Goal: Information Seeking & Learning: Learn about a topic

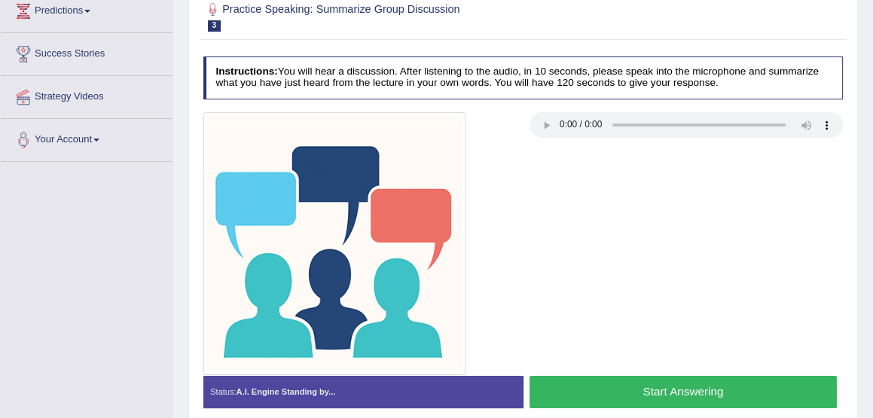
scroll to position [220, 0]
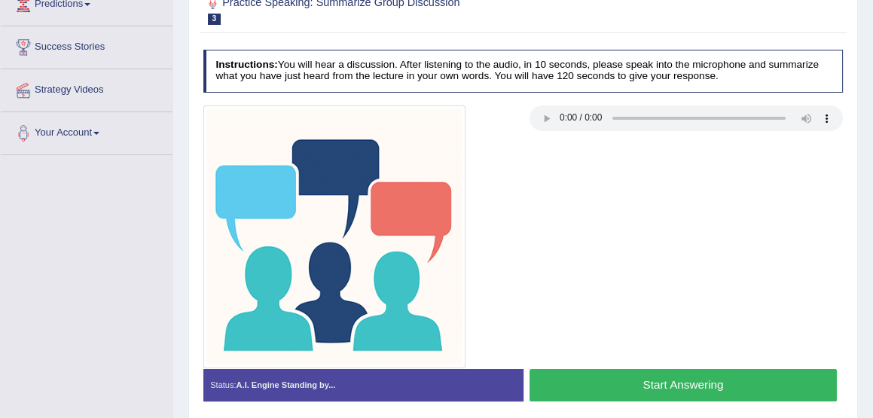
click at [667, 374] on button "Start Answering" at bounding box center [682, 385] width 307 height 32
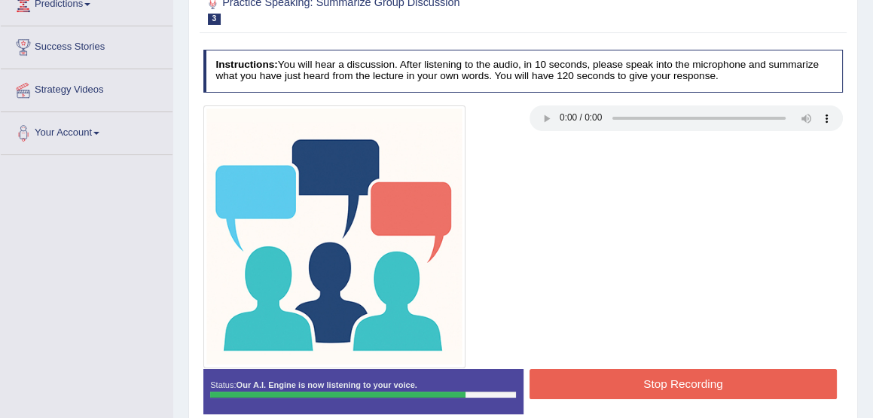
click at [667, 374] on button "Stop Recording" at bounding box center [682, 383] width 307 height 29
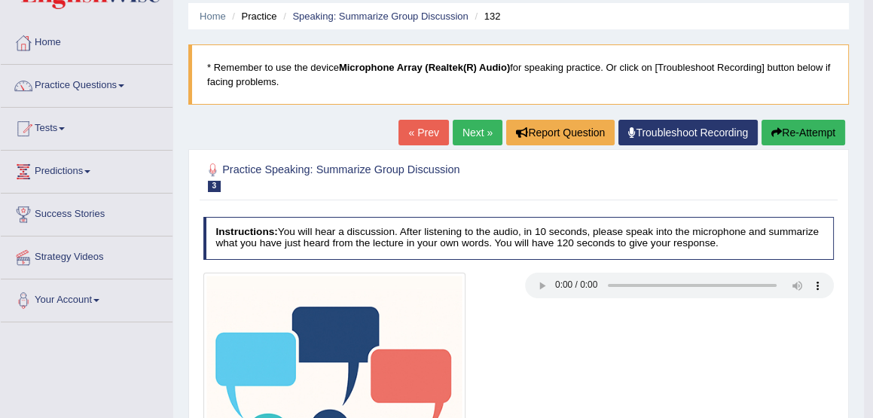
scroll to position [52, 0]
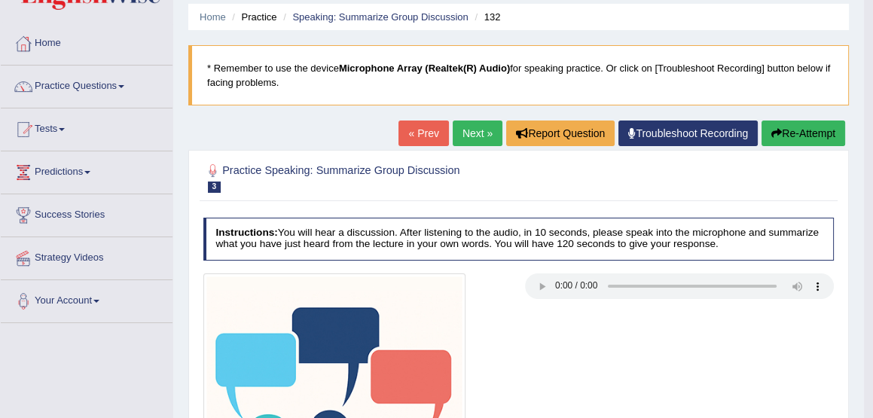
click at [72, 87] on link "Practice Questions" at bounding box center [87, 85] width 172 height 38
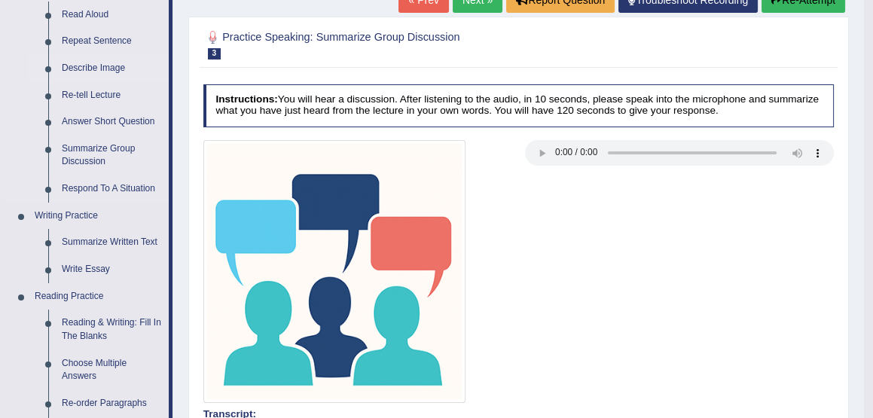
scroll to position [187, 0]
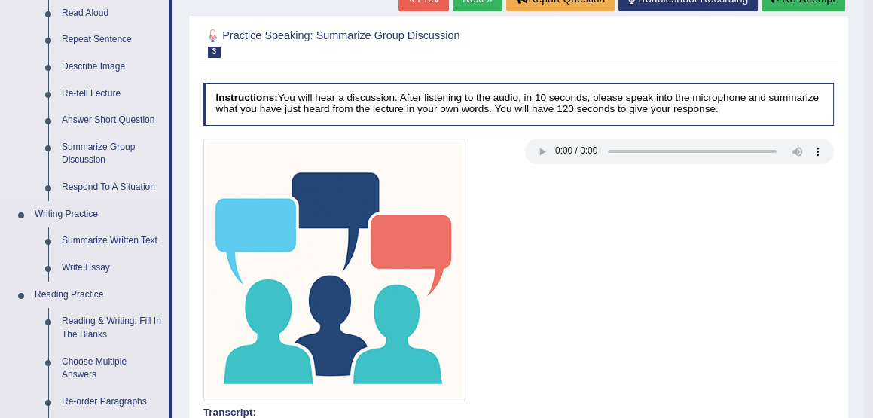
click at [75, 150] on link "Summarize Group Discussion" at bounding box center [112, 154] width 114 height 40
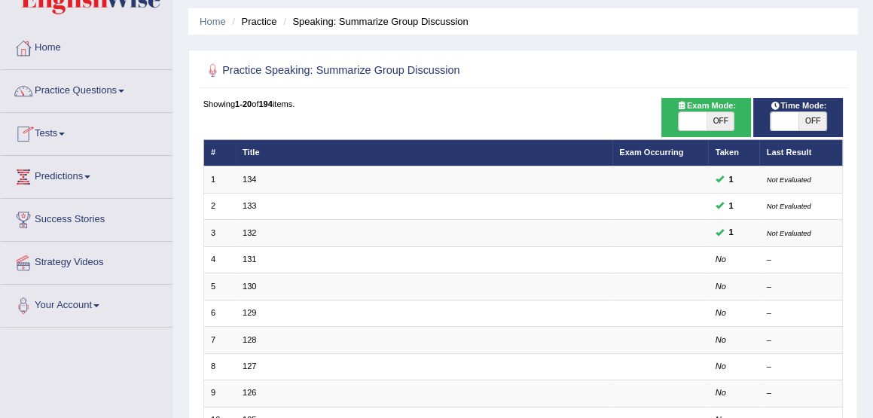
scroll to position [48, 0]
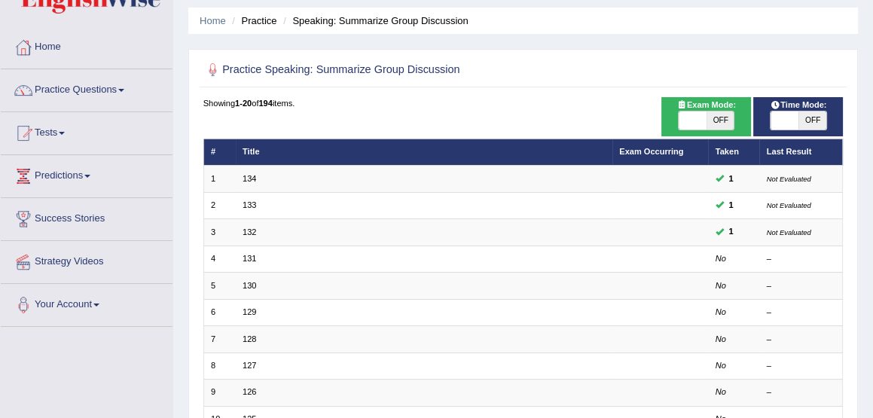
click at [796, 154] on th "Last Result" at bounding box center [801, 152] width 84 height 26
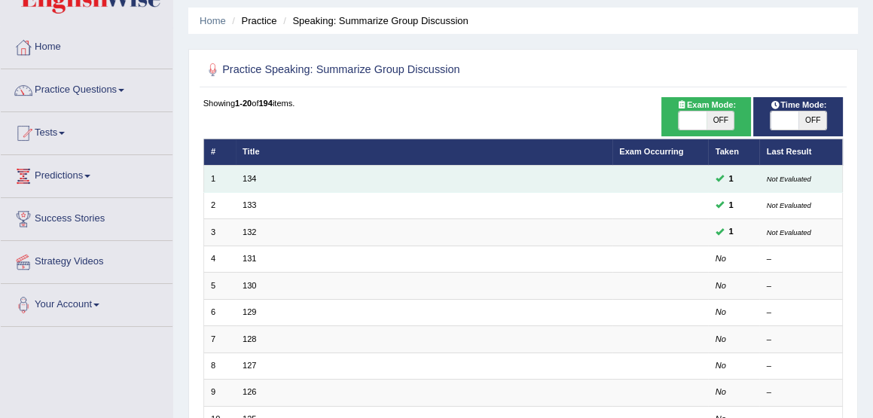
click at [790, 181] on small "Not Evaluated" at bounding box center [789, 179] width 44 height 8
click at [247, 178] on link "134" at bounding box center [249, 178] width 14 height 9
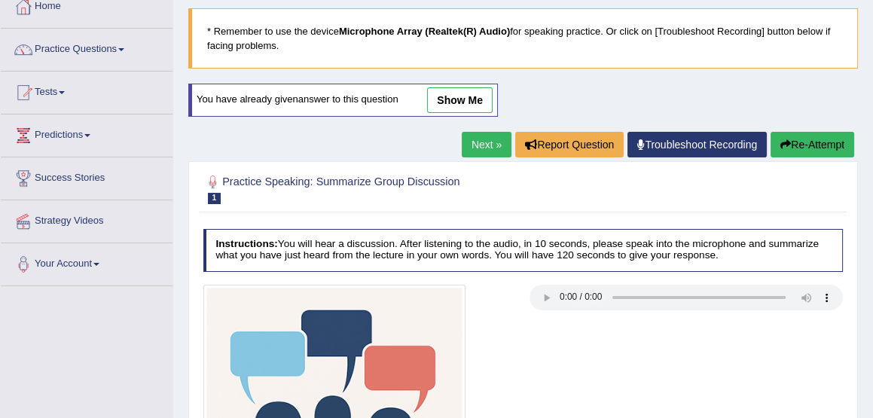
scroll to position [87, 0]
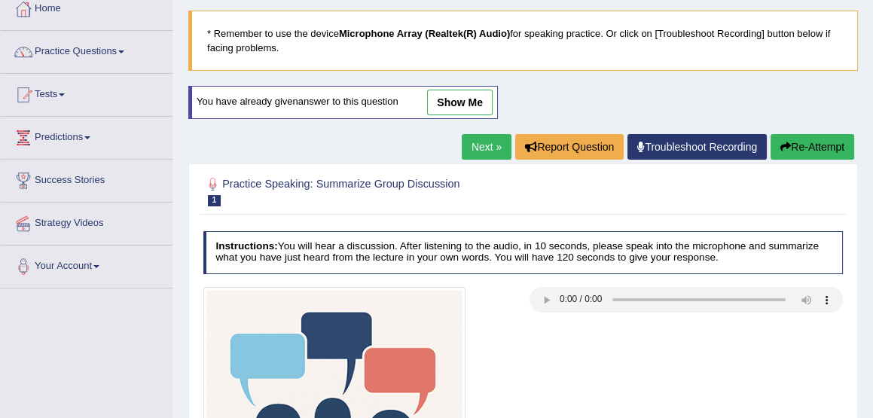
click at [462, 97] on link "show me" at bounding box center [460, 103] width 66 height 26
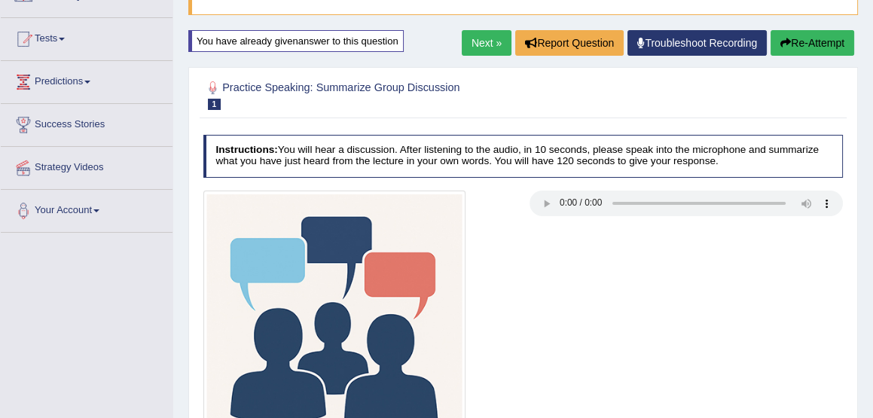
scroll to position [123, 0]
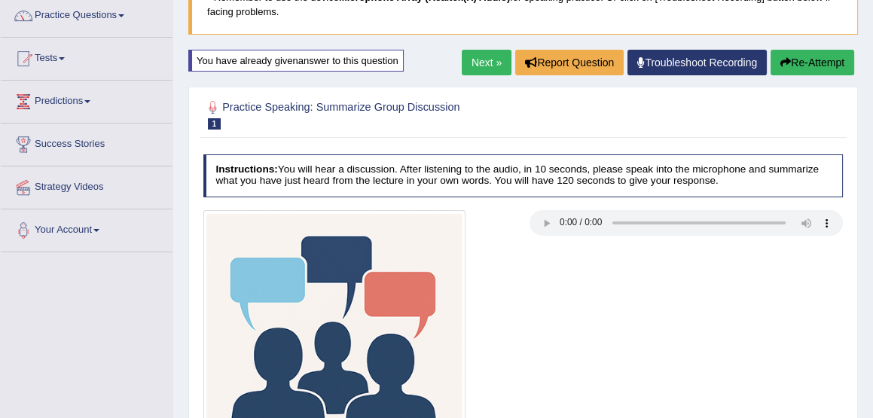
click at [475, 63] on link "Next »" at bounding box center [487, 63] width 50 height 26
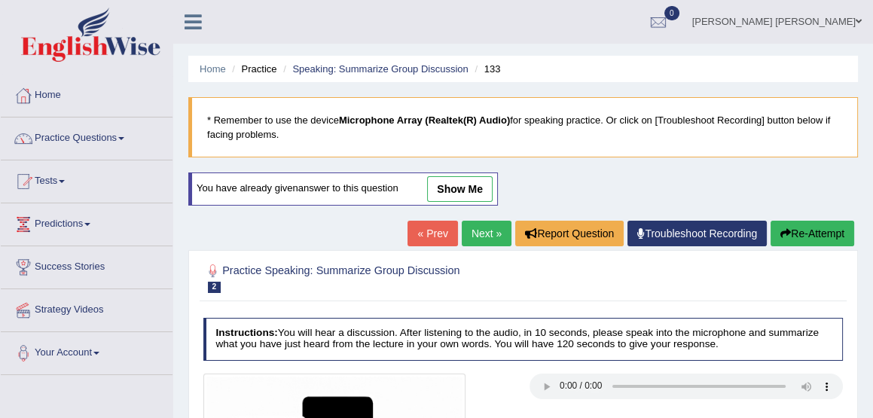
click at [475, 63] on li "133" at bounding box center [485, 69] width 29 height 14
click at [487, 228] on link "Next »" at bounding box center [487, 234] width 50 height 26
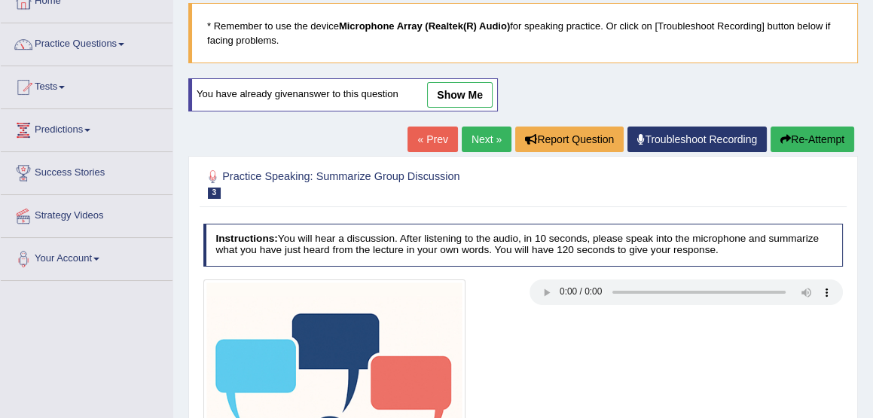
scroll to position [93, 0]
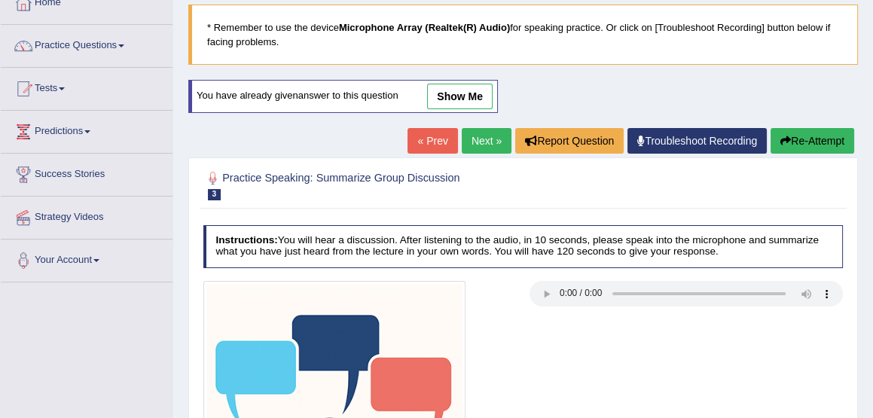
click at [447, 94] on link "show me" at bounding box center [460, 97] width 66 height 26
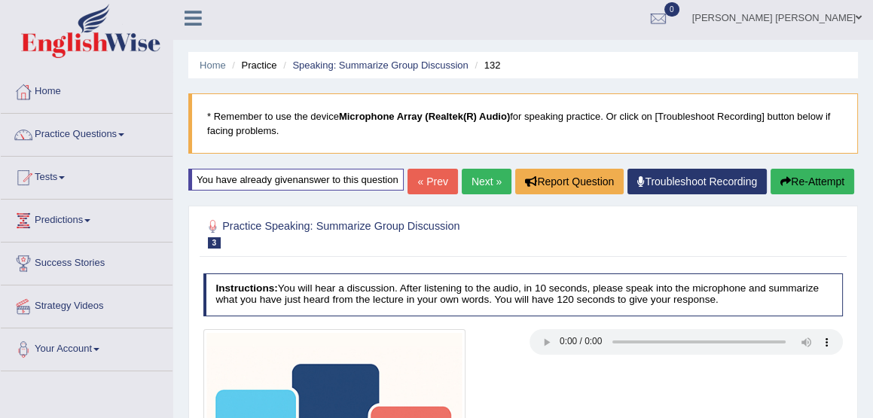
scroll to position [4, 0]
click at [476, 194] on link "Next »" at bounding box center [487, 182] width 50 height 26
